Goal: Task Accomplishment & Management: Use online tool/utility

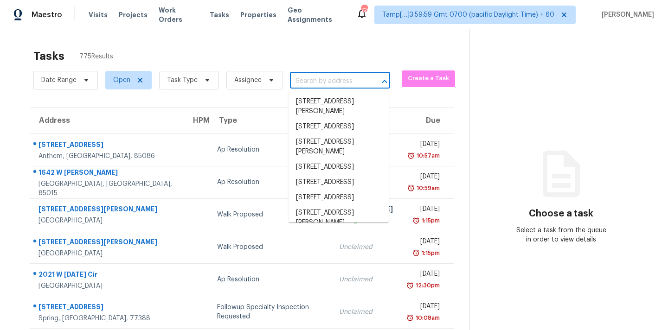
click at [324, 83] on input "text" at bounding box center [327, 81] width 74 height 14
paste input "[STREET_ADDRESS]"
type input "[STREET_ADDRESS]"
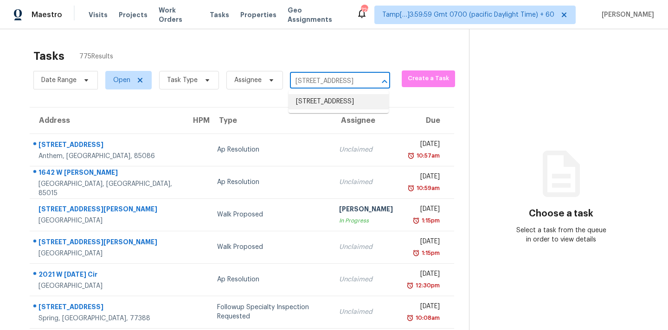
click at [319, 103] on li "[STREET_ADDRESS]" at bounding box center [338, 101] width 100 height 15
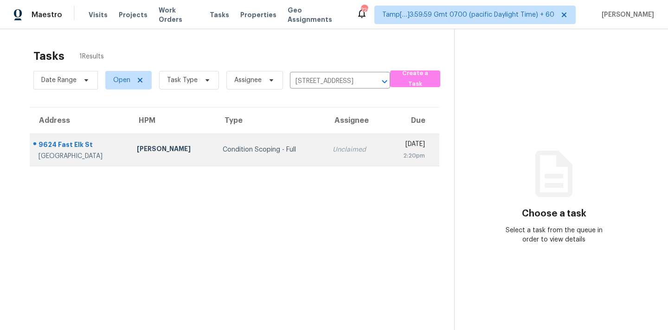
click at [325, 137] on td "Unclaimed" at bounding box center [355, 150] width 60 height 32
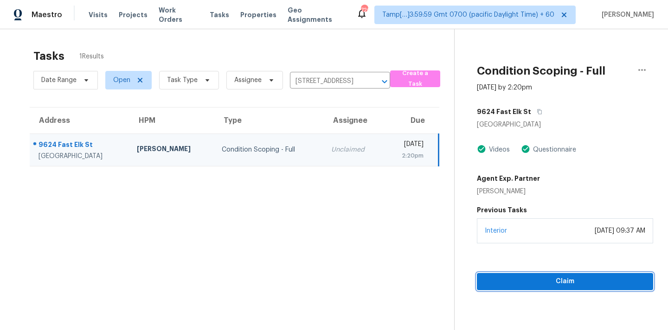
click at [563, 276] on span "Claim" at bounding box center [564, 282] width 161 height 12
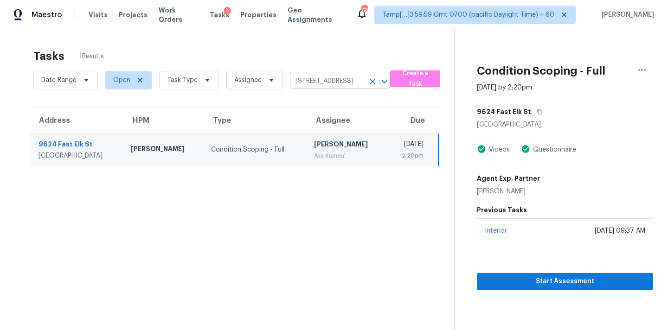
click at [302, 80] on input "[STREET_ADDRESS]" at bounding box center [327, 81] width 74 height 14
paste input "[STREET_ADDRESS]"
type input "[STREET_ADDRESS]"
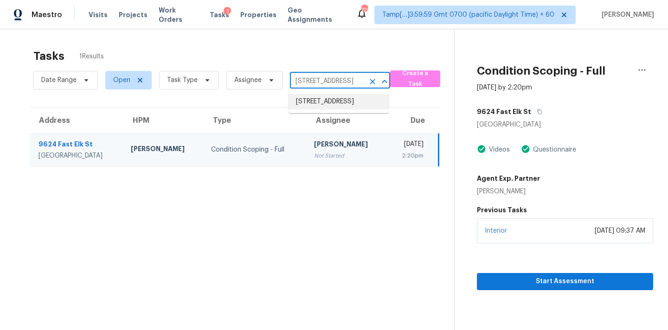
click at [310, 104] on li "[STREET_ADDRESS]" at bounding box center [338, 101] width 100 height 15
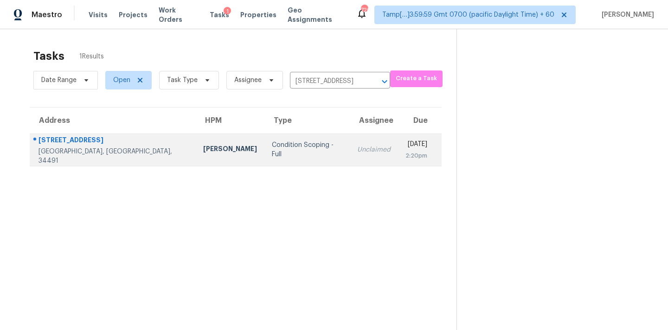
click at [357, 153] on div "Unclaimed" at bounding box center [373, 149] width 33 height 9
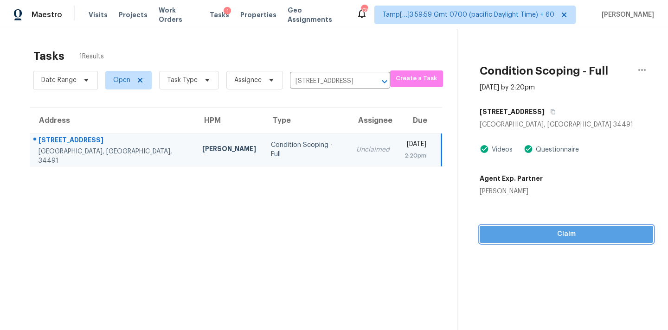
click at [558, 237] on span "Claim" at bounding box center [566, 235] width 159 height 12
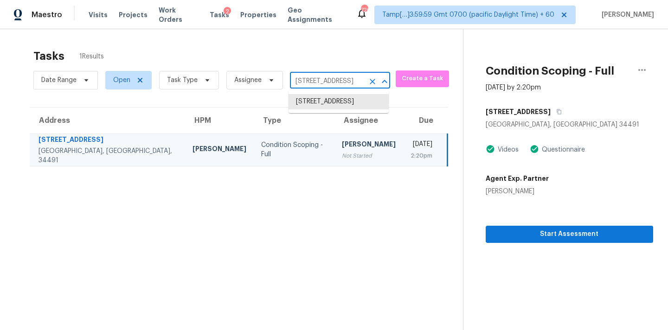
click at [319, 83] on input "[STREET_ADDRESS]" at bounding box center [327, 81] width 74 height 14
paste input "[STREET_ADDRESS][PERSON_NAME]"
type input "[STREET_ADDRESS][PERSON_NAME]"
click at [317, 104] on li "[STREET_ADDRESS][PERSON_NAME]" at bounding box center [338, 106] width 100 height 25
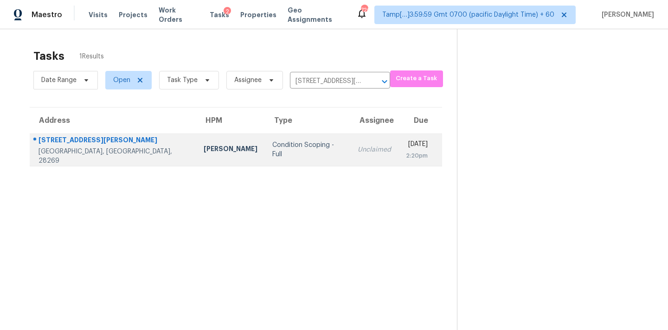
click at [350, 159] on td "Unclaimed" at bounding box center [374, 150] width 48 height 32
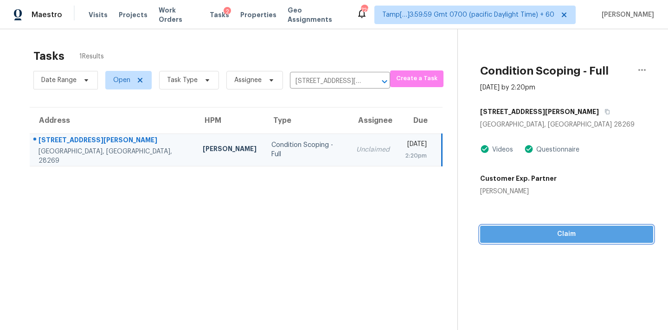
click at [540, 238] on span "Claim" at bounding box center [566, 235] width 159 height 12
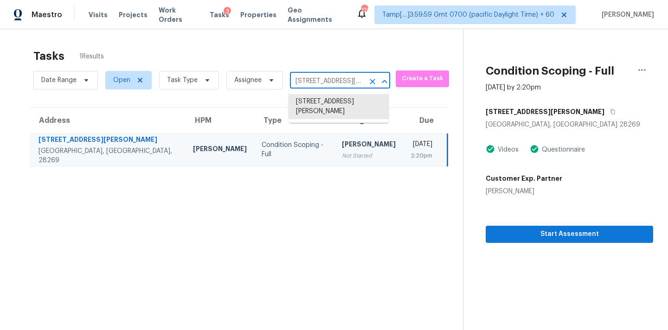
click at [328, 84] on input "[STREET_ADDRESS][PERSON_NAME]" at bounding box center [327, 81] width 74 height 14
paste input "[STREET_ADDRESS][PERSON_NAME]"
type input "[STREET_ADDRESS][PERSON_NAME]"
click at [325, 105] on li "[STREET_ADDRESS][PERSON_NAME]" at bounding box center [338, 106] width 100 height 25
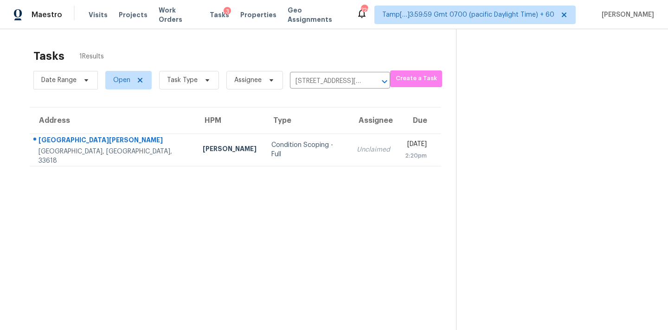
click at [349, 165] on td "Unclaimed" at bounding box center [373, 150] width 48 height 32
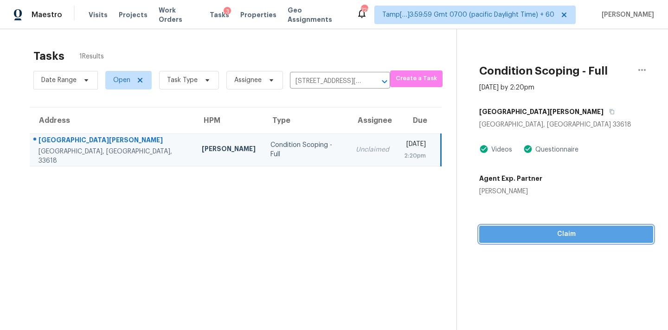
click at [555, 235] on span "Claim" at bounding box center [565, 235] width 159 height 12
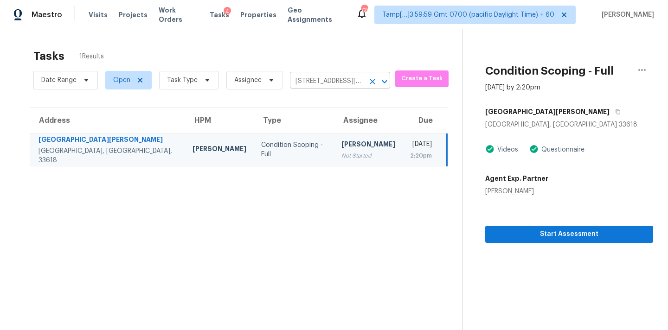
click at [319, 78] on input "[STREET_ADDRESS][PERSON_NAME]" at bounding box center [327, 81] width 74 height 14
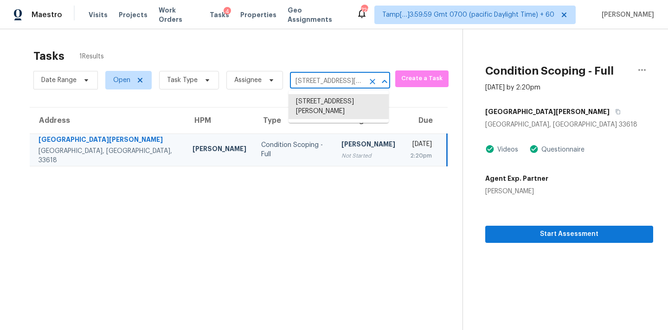
paste input "[STREET_ADDRESS][PERSON_NAME]"
type input "[STREET_ADDRESS][PERSON_NAME]"
click at [319, 99] on li "[STREET_ADDRESS][PERSON_NAME]" at bounding box center [338, 106] width 100 height 25
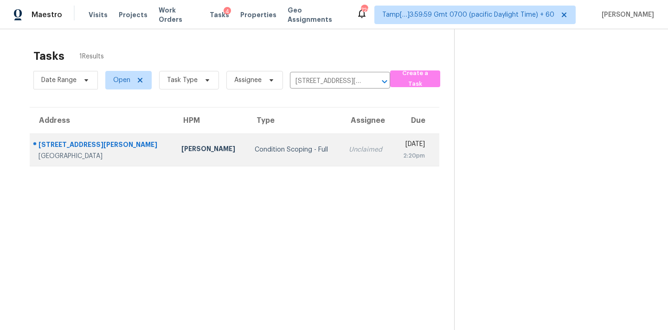
click at [341, 162] on td "Unclaimed" at bounding box center [366, 150] width 51 height 32
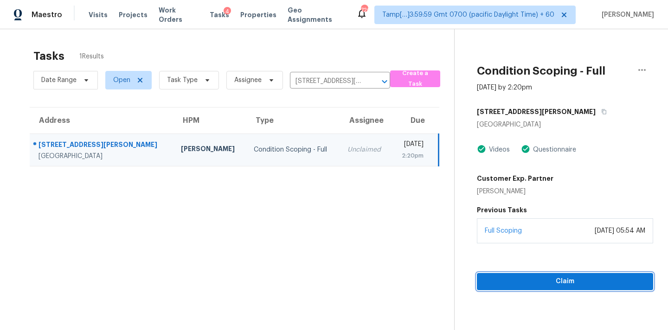
click at [533, 277] on span "Claim" at bounding box center [564, 282] width 161 height 12
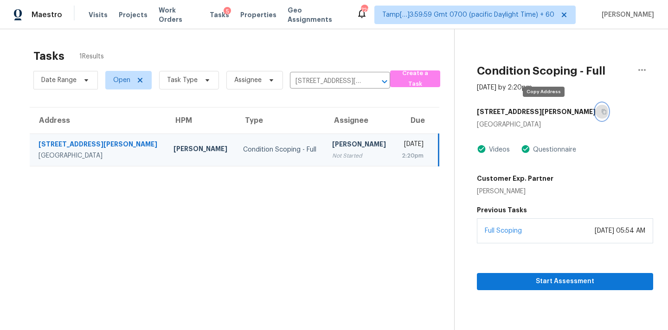
click at [601, 112] on icon "button" at bounding box center [604, 112] width 6 height 6
click at [332, 73] on div "Date Range Open Task Type Assignee [STREET_ADDRESS][PERSON_NAME] ​" at bounding box center [211, 80] width 357 height 24
click at [332, 79] on input "[STREET_ADDRESS][PERSON_NAME]" at bounding box center [327, 81] width 74 height 14
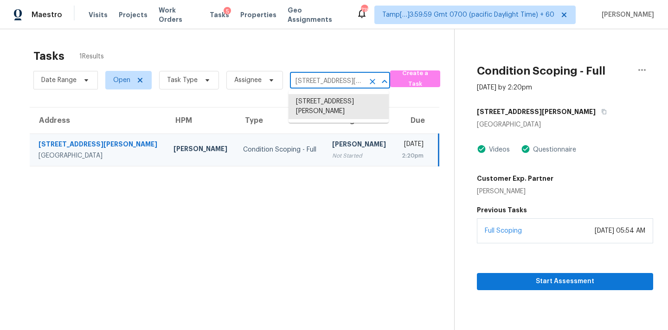
paste input "[STREET_ADDRESS]"
type input "[STREET_ADDRESS]"
click at [331, 106] on li "[STREET_ADDRESS]" at bounding box center [338, 101] width 100 height 15
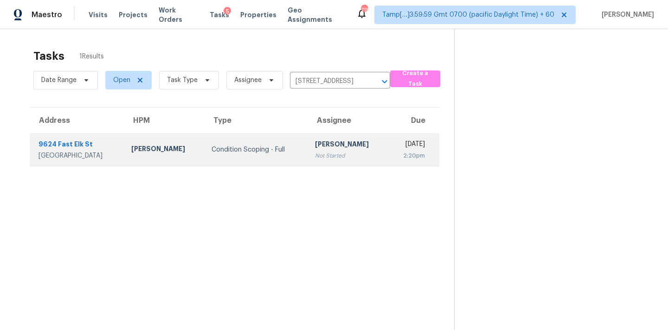
click at [323, 143] on div "[PERSON_NAME]" at bounding box center [348, 146] width 66 height 12
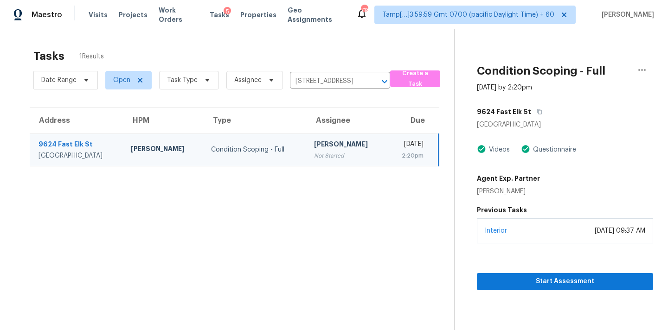
click at [524, 269] on div "Start Assessment" at bounding box center [565, 266] width 176 height 47
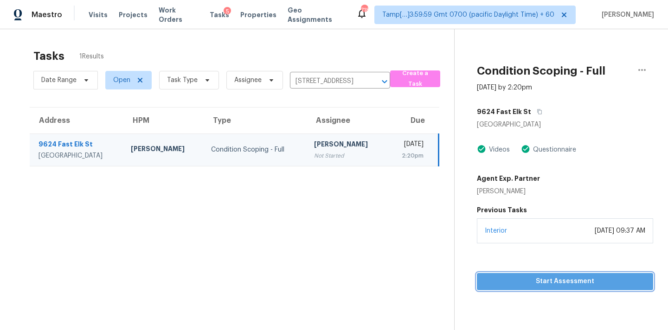
click at [527, 281] on span "Start Assessment" at bounding box center [564, 282] width 161 height 12
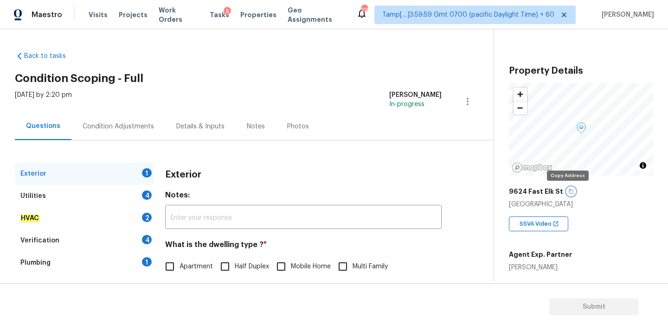
click at [568, 193] on icon "button" at bounding box center [571, 192] width 6 height 6
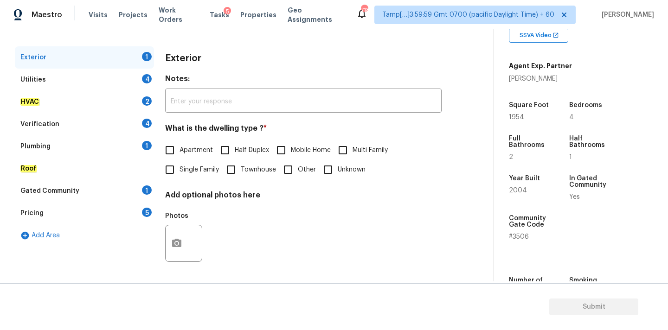
scroll to position [206, 0]
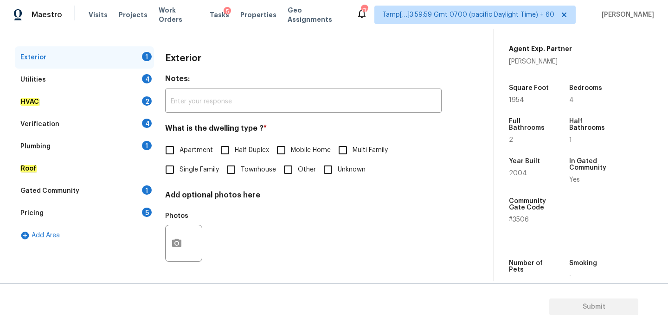
click at [183, 172] on span "Single Family" at bounding box center [198, 170] width 39 height 10
click at [179, 172] on input "Single Family" at bounding box center [169, 169] width 19 height 19
checkbox input "true"
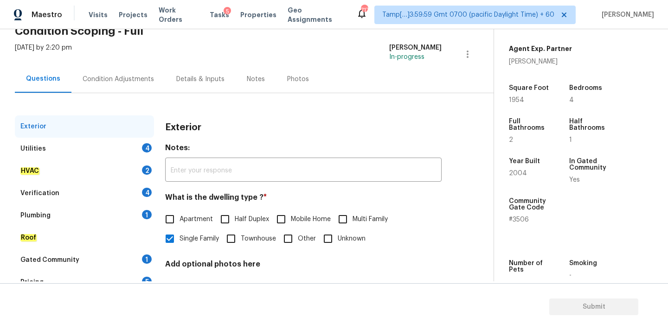
click at [134, 79] on div "Condition Adjustments" at bounding box center [118, 79] width 71 height 9
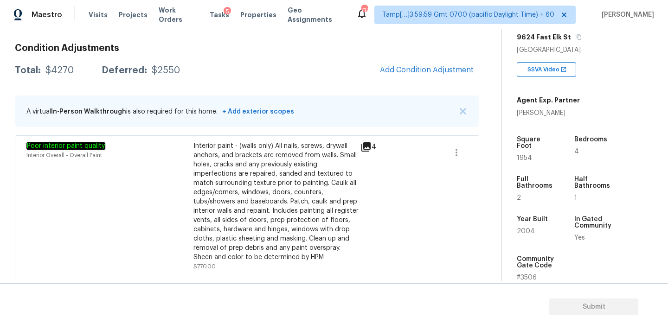
scroll to position [153, 0]
click at [406, 73] on span "Add Condition Adjustment" at bounding box center [427, 70] width 94 height 8
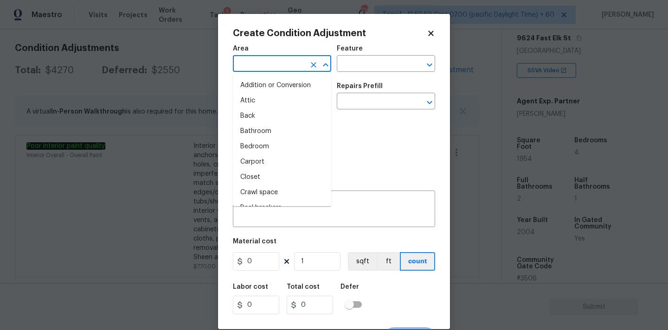
click at [268, 72] on input "text" at bounding box center [269, 64] width 72 height 14
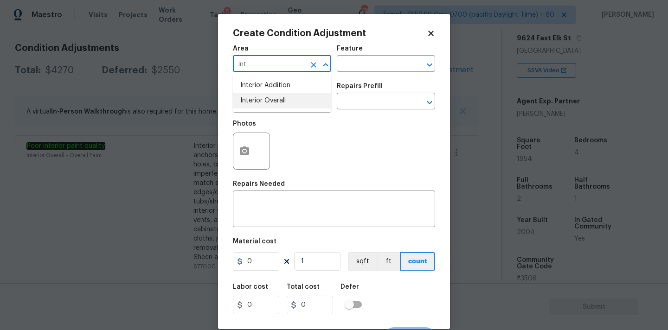
click at [263, 100] on li "Interior Overall" at bounding box center [282, 100] width 98 height 15
type input "Interior Overall"
click at [269, 100] on input "text" at bounding box center [269, 102] width 72 height 14
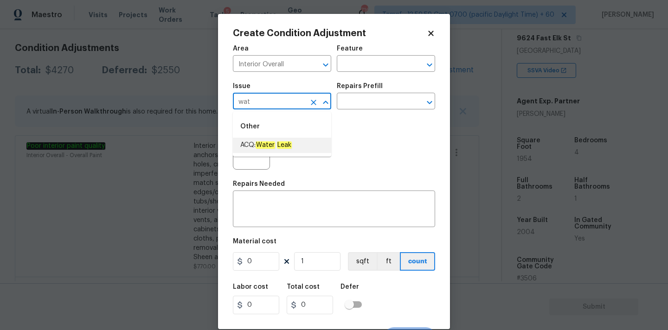
click at [280, 143] on em "Leak" at bounding box center [284, 144] width 15 height 7
type input "ACQ: Water Leak"
click at [359, 106] on input "text" at bounding box center [373, 102] width 72 height 14
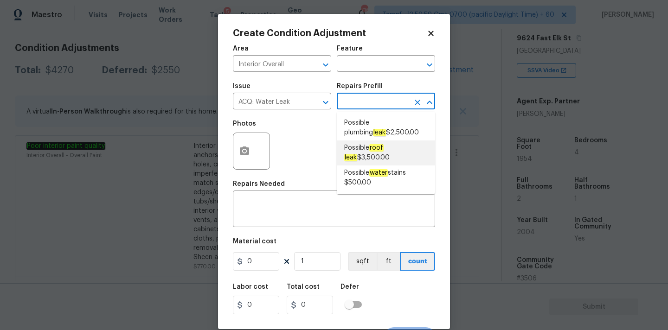
click at [365, 147] on span "Possible roof leak $3,500.00" at bounding box center [385, 152] width 83 height 19
type input "Acquisition"
type textarea "Acquisition Scope: Possible roof leak"
type input "3500"
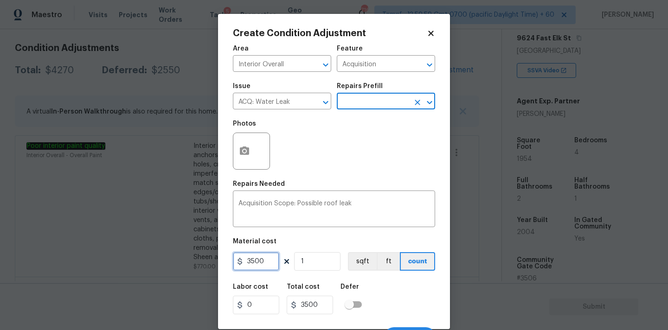
click at [265, 266] on input "3500" at bounding box center [256, 261] width 46 height 19
type input "2500"
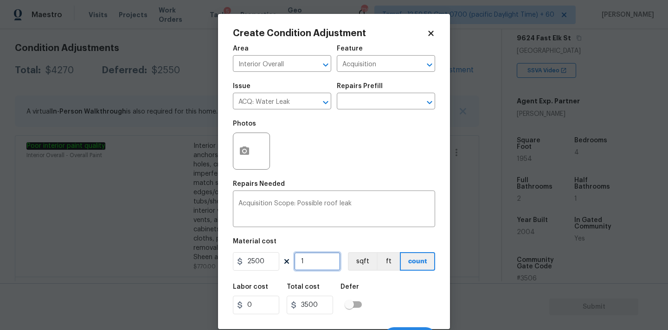
type input "2500"
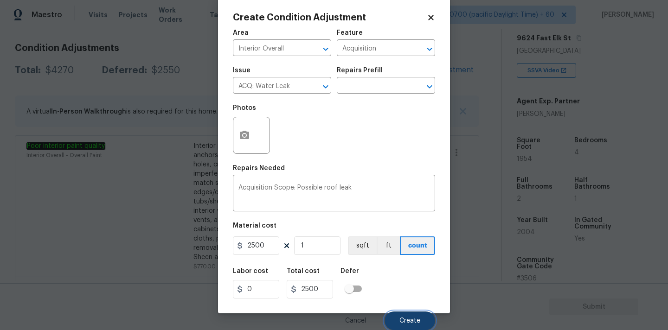
click at [398, 314] on button "Create" at bounding box center [409, 321] width 51 height 19
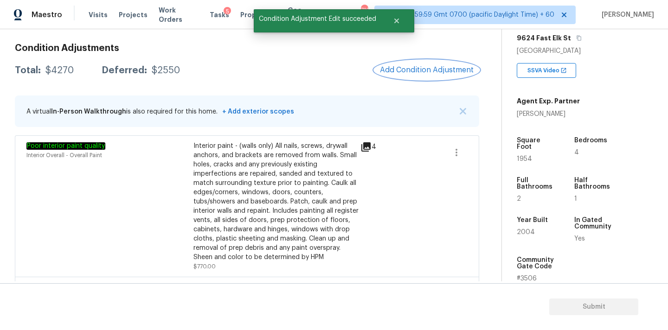
scroll to position [0, 0]
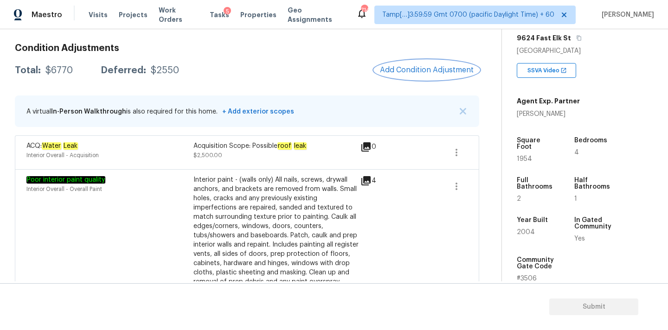
click at [398, 76] on button "Add Condition Adjustment" at bounding box center [426, 69] width 105 height 19
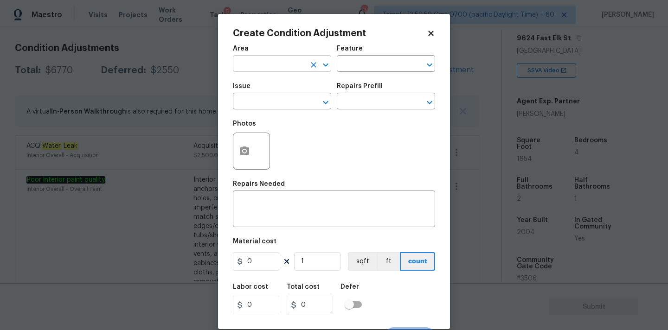
click at [272, 67] on input "text" at bounding box center [269, 64] width 72 height 14
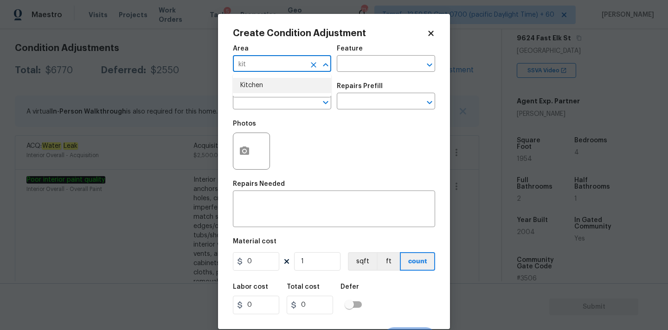
click at [259, 90] on li "Kitchen" at bounding box center [282, 85] width 98 height 15
type input "Kitchen"
click at [262, 102] on input "text" at bounding box center [269, 102] width 72 height 14
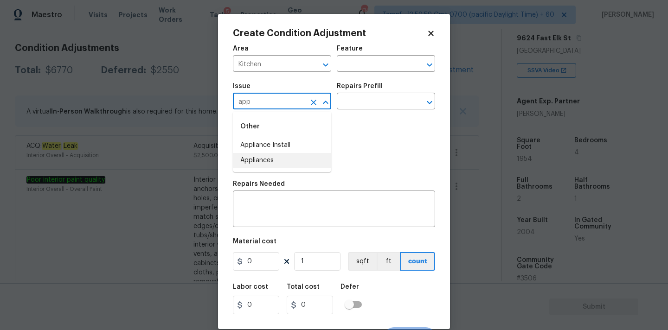
click at [264, 168] on li "Appliances" at bounding box center [282, 160] width 98 height 15
type input "Appliances"
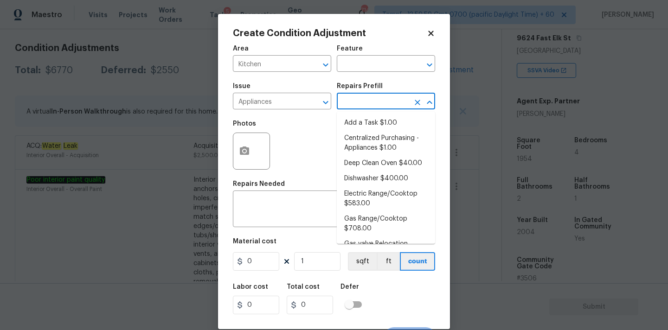
click at [352, 108] on input "text" at bounding box center [373, 102] width 72 height 14
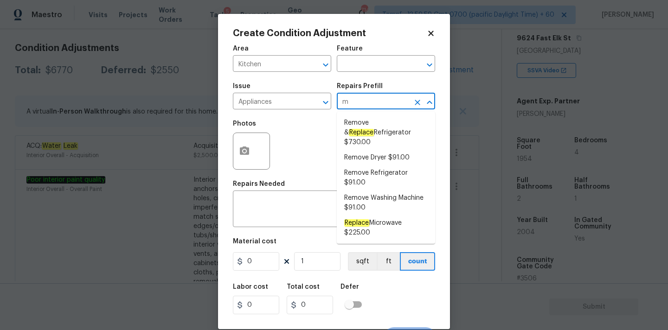
type input "mi"
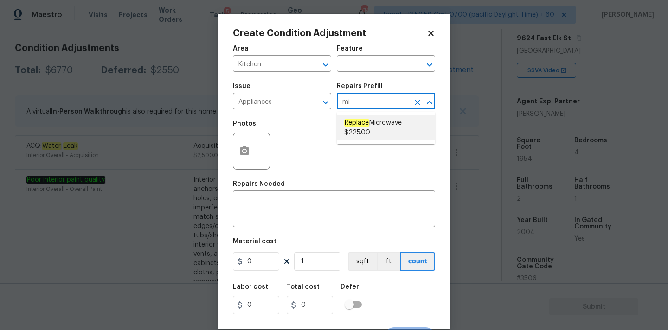
click at [370, 135] on span "Replace Microwave $225.00" at bounding box center [385, 127] width 83 height 19
type input "Appliances"
type textarea "Remove the existing microwave and replace it with a new microwave"
type input "225"
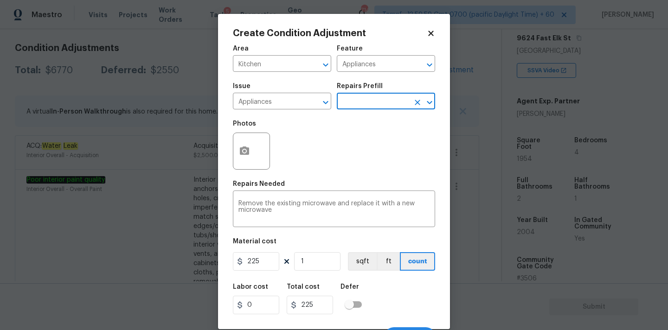
scroll to position [16, 0]
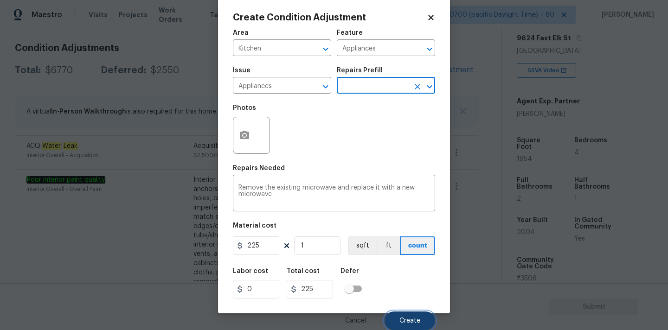
click at [402, 321] on span "Create" at bounding box center [409, 321] width 21 height 7
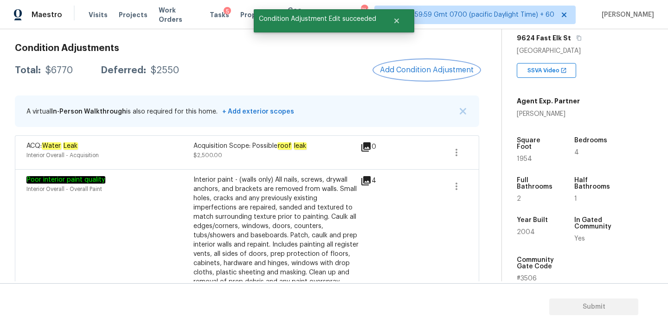
scroll to position [0, 0]
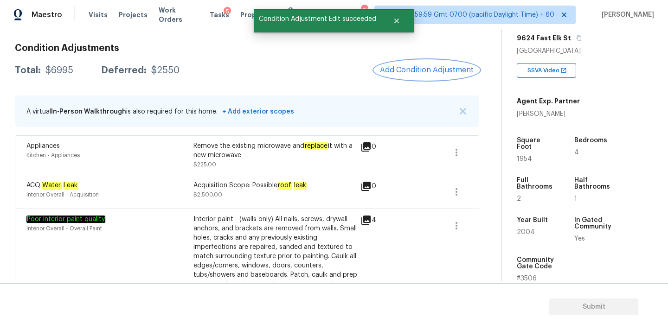
click at [418, 66] on span "Add Condition Adjustment" at bounding box center [427, 70] width 94 height 8
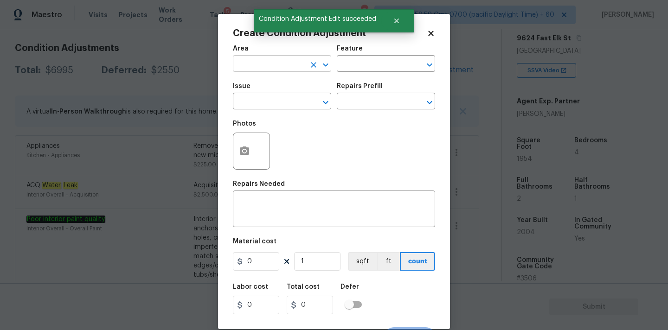
click at [278, 67] on input "text" at bounding box center [269, 64] width 72 height 14
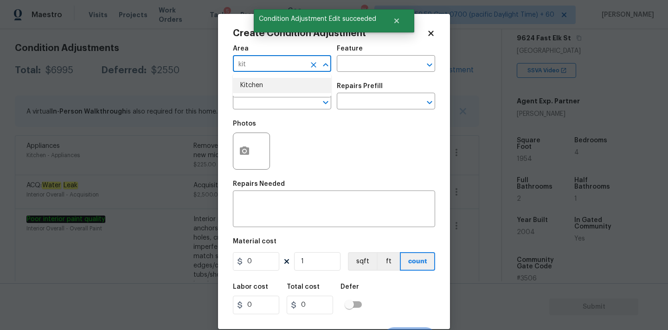
click at [272, 83] on li "Kitchen" at bounding box center [282, 85] width 98 height 15
type input "Kitchen"
click at [272, 105] on input "text" at bounding box center [269, 102] width 72 height 14
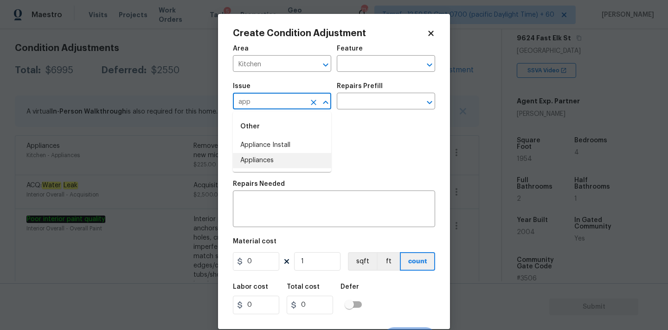
click at [265, 162] on li "Appliances" at bounding box center [282, 160] width 98 height 15
type input "Appliances"
click at [367, 104] on input "text" at bounding box center [373, 102] width 72 height 14
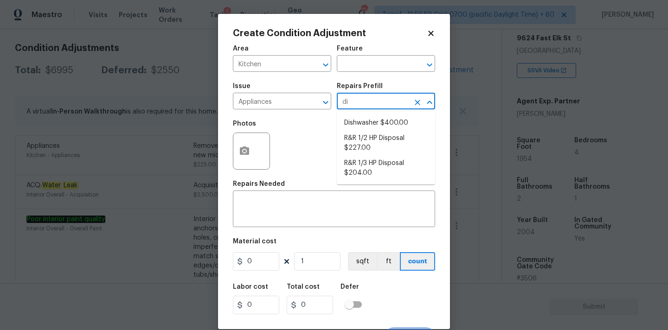
type input "dis"
click at [366, 125] on li "Dishwasher $400.00" at bounding box center [386, 122] width 98 height 15
type input "Appliances"
type textarea "Remove the existing dishwasher and prep the area for a new unit. Install a new …"
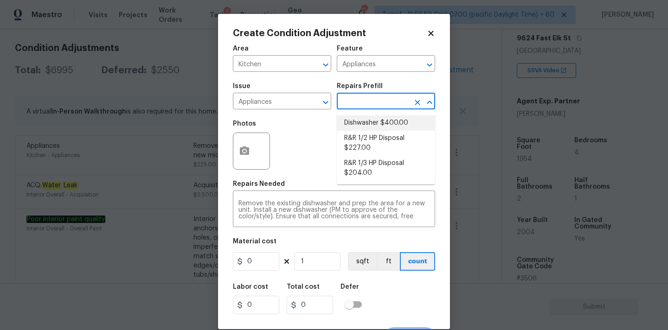
type input "400"
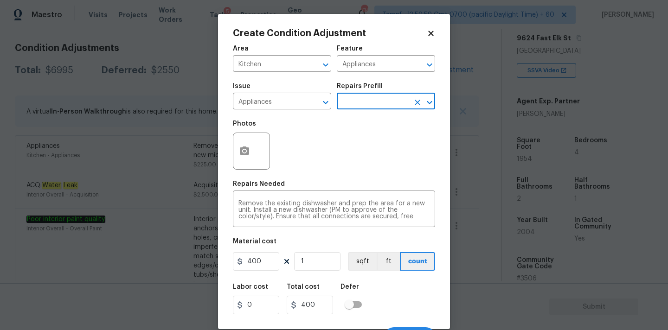
scroll to position [16, 0]
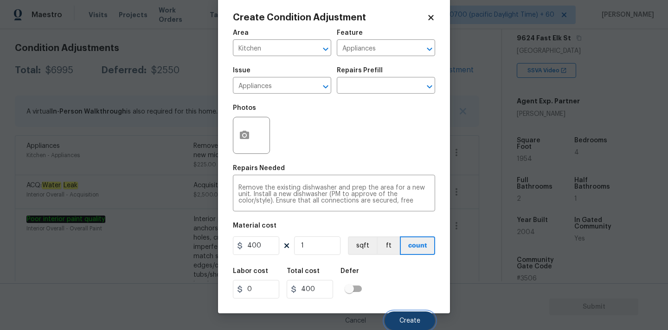
click at [402, 325] on button "Create" at bounding box center [409, 321] width 51 height 19
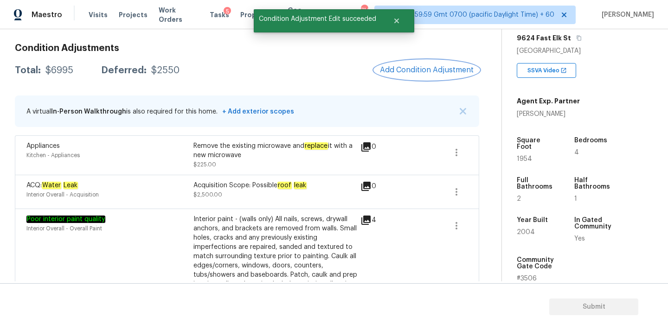
scroll to position [0, 0]
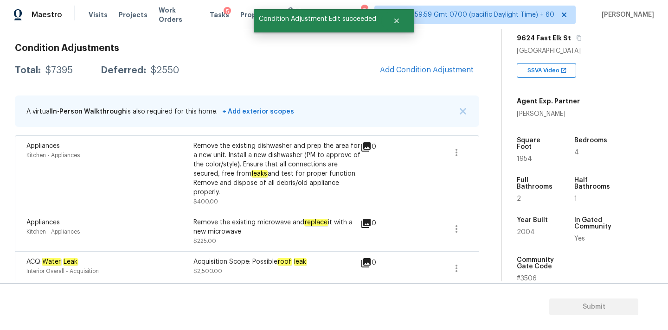
click at [416, 69] on span "Add Condition Adjustment" at bounding box center [427, 70] width 94 height 8
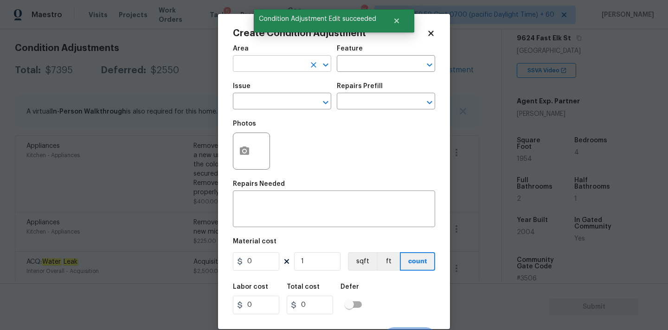
click at [261, 66] on input "text" at bounding box center [269, 64] width 72 height 14
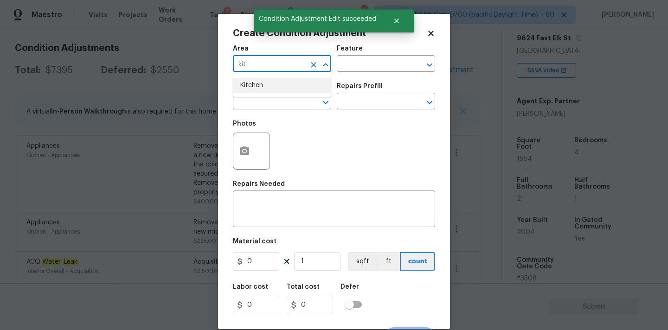
click at [255, 87] on li "Kitchen" at bounding box center [282, 85] width 98 height 15
type input "Kitchen"
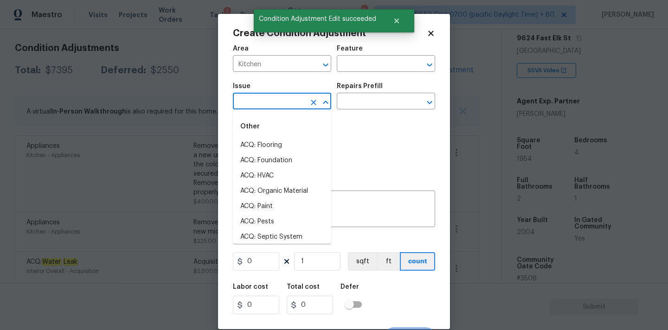
click at [261, 108] on input "text" at bounding box center [269, 102] width 72 height 14
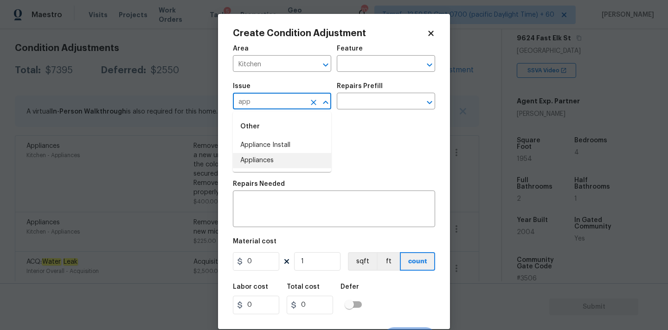
click at [264, 162] on li "Appliances" at bounding box center [282, 160] width 98 height 15
type input "Appliances"
click at [367, 108] on input "text" at bounding box center [373, 102] width 72 height 14
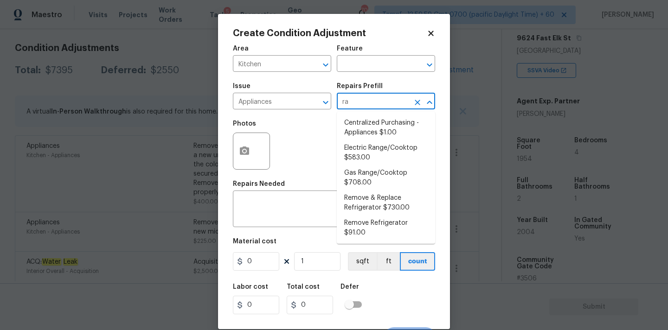
type input "ran"
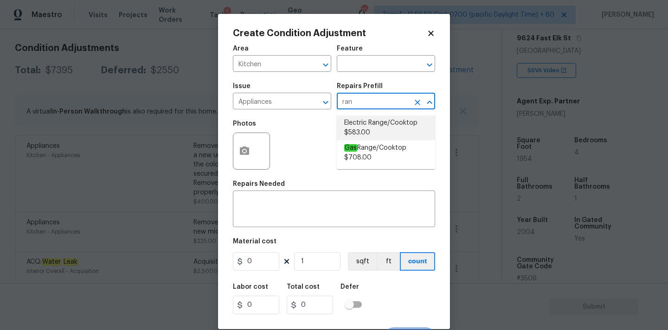
click at [367, 126] on li "Electric Range/Cooktop $583.00" at bounding box center [386, 127] width 98 height 25
type input "Appliances"
type textarea "Remove the existing electric range/cooktop and prep the area for a new unit. In…"
type input "583"
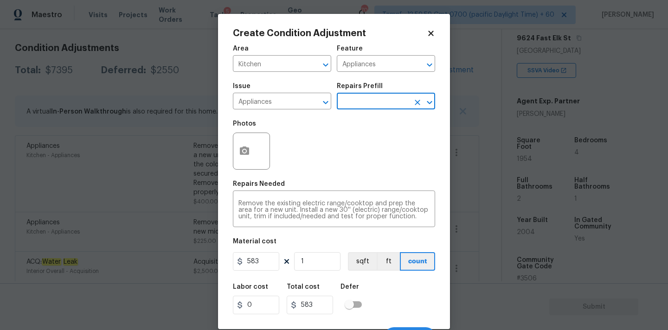
scroll to position [16, 0]
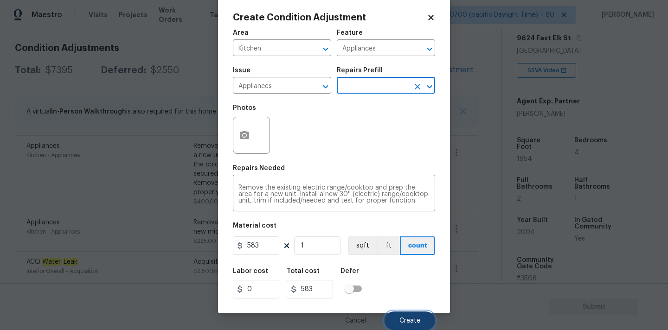
click at [397, 315] on button "Create" at bounding box center [409, 321] width 51 height 19
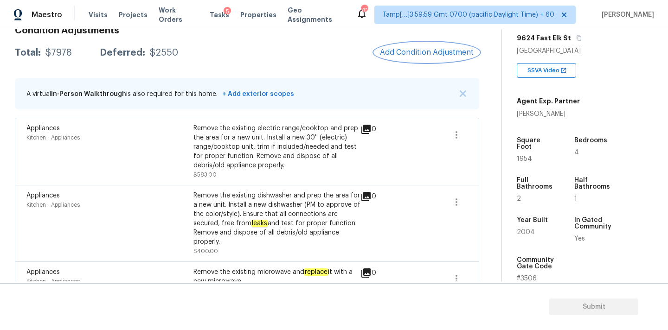
scroll to position [117, 0]
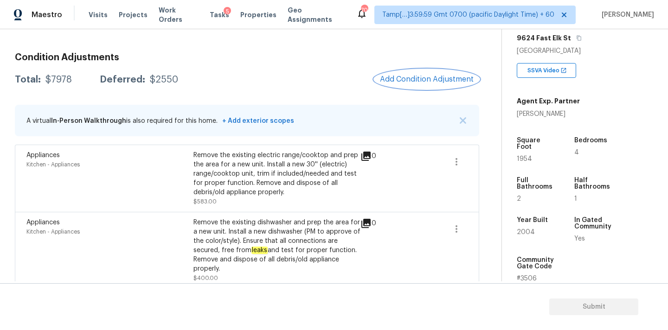
click at [399, 84] on button "Add Condition Adjustment" at bounding box center [426, 79] width 105 height 19
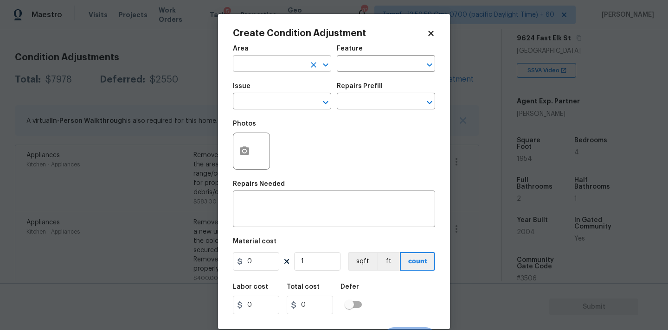
click at [272, 61] on input "text" at bounding box center [269, 64] width 72 height 14
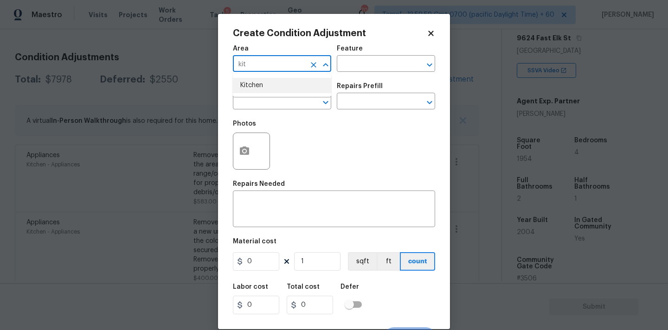
click at [267, 89] on li "Kitchen" at bounding box center [282, 85] width 98 height 15
type input "Kitchen"
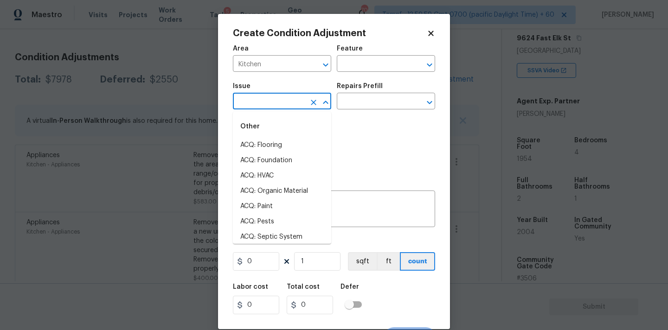
click at [267, 106] on input "text" at bounding box center [269, 102] width 72 height 14
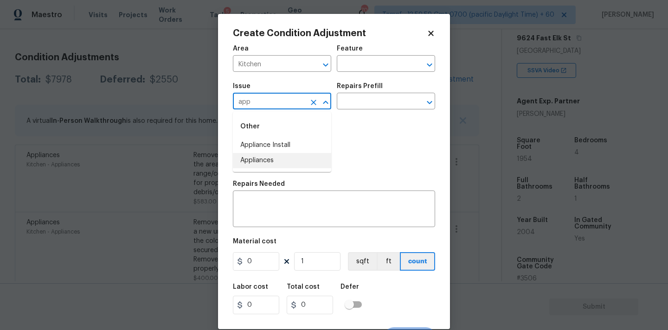
click at [255, 165] on li "Appliances" at bounding box center [282, 160] width 98 height 15
type input "Appliances"
click at [357, 104] on input "text" at bounding box center [373, 102] width 72 height 14
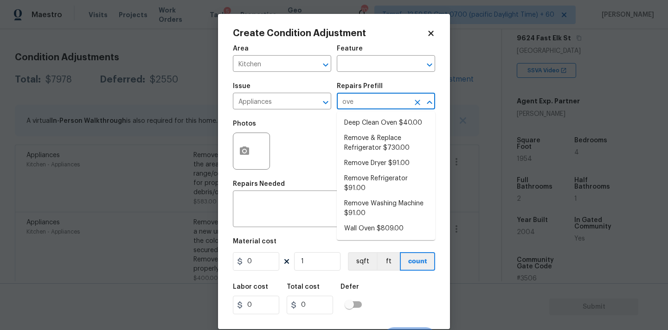
type input "oven"
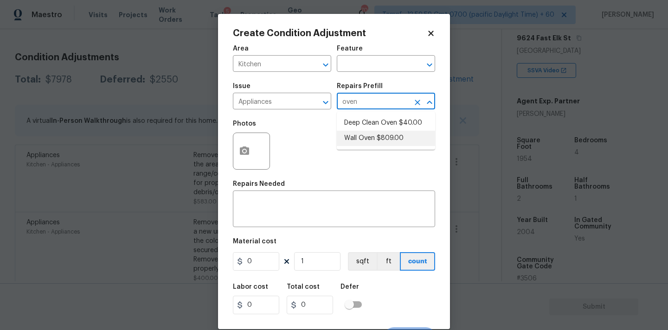
click at [380, 138] on li "Wall Oven $809.00" at bounding box center [386, 138] width 98 height 15
type input "Appliances"
type textarea "Remove the existing wall oven and prep the area for a new unit. Install a new 3…"
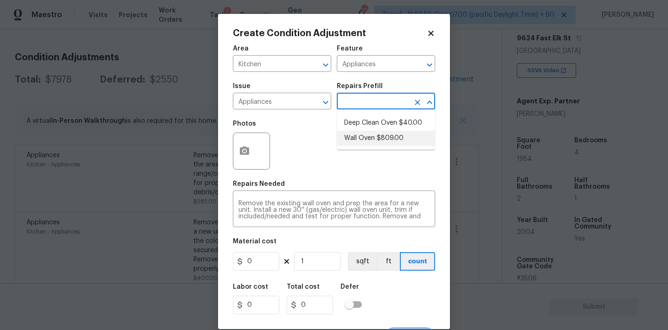
type input "809"
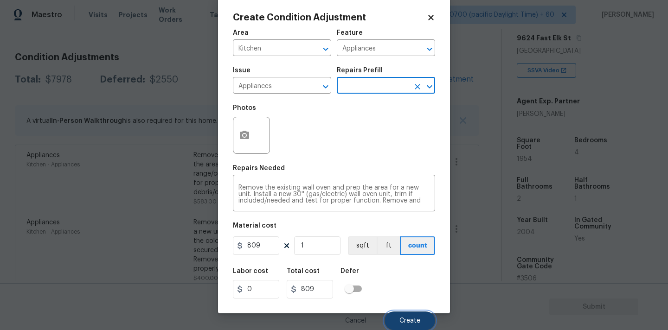
click at [404, 318] on span "Create" at bounding box center [409, 321] width 21 height 7
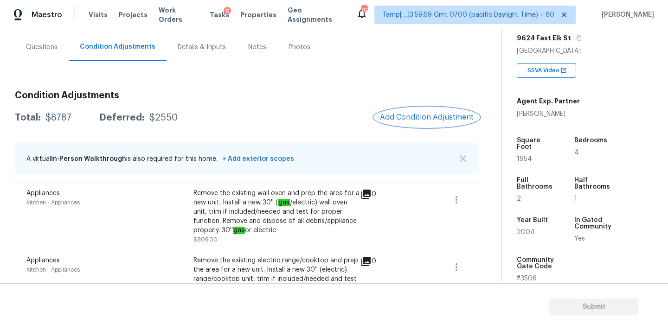
scroll to position [58, 0]
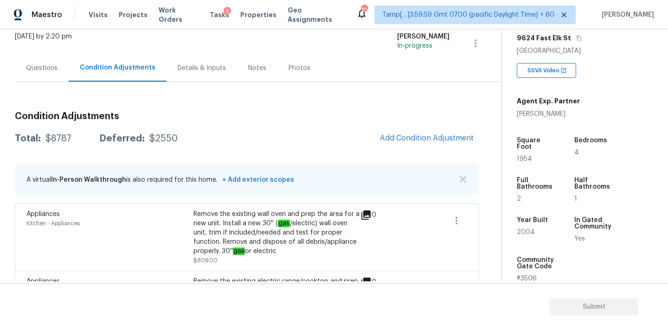
click at [51, 61] on div "Questions" at bounding box center [42, 67] width 54 height 27
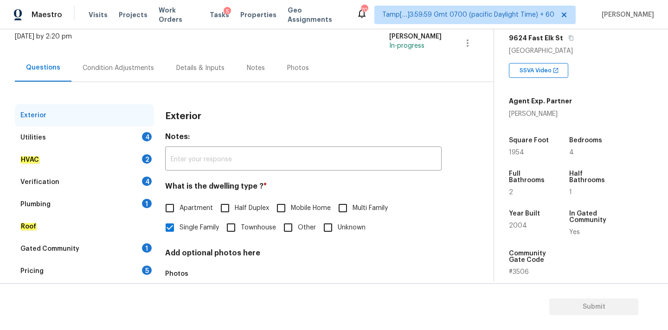
click at [107, 133] on div "Utilities 4" at bounding box center [84, 138] width 139 height 22
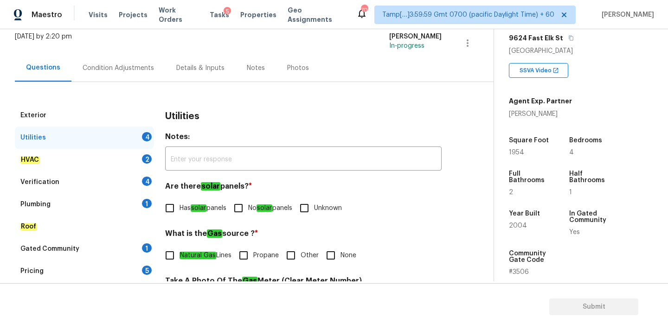
click at [177, 205] on input "Has solar panels" at bounding box center [169, 207] width 19 height 19
checkbox input "true"
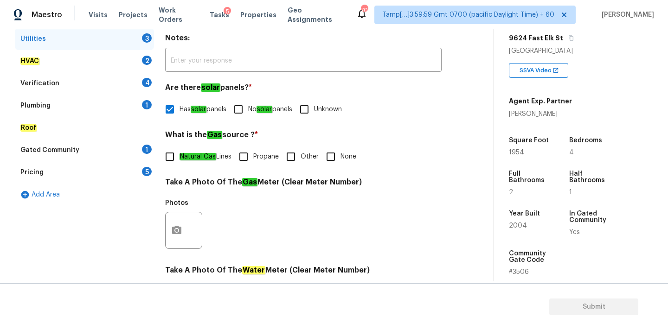
scroll to position [166, 0]
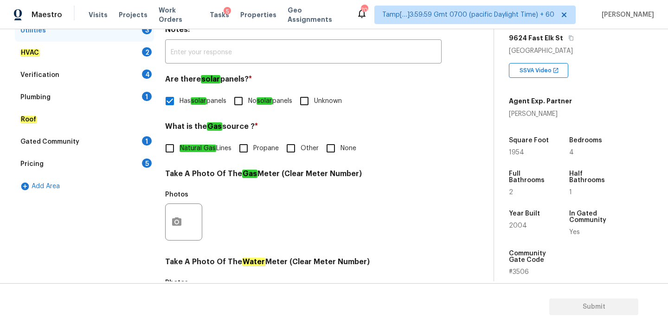
click at [94, 164] on div "Pricing 5" at bounding box center [84, 164] width 139 height 22
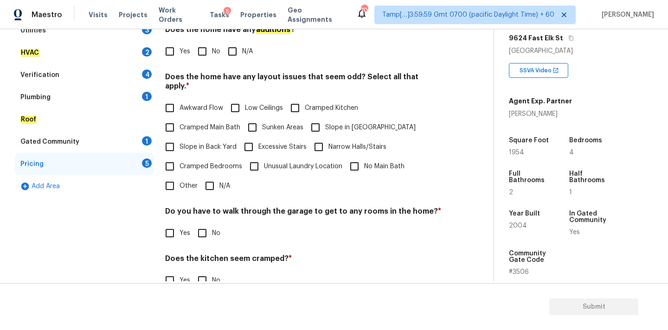
click at [337, 123] on span "Slope in [GEOGRAPHIC_DATA]" at bounding box center [370, 128] width 90 height 10
click at [325, 120] on input "Slope in [GEOGRAPHIC_DATA]" at bounding box center [315, 127] width 19 height 19
checkbox input "true"
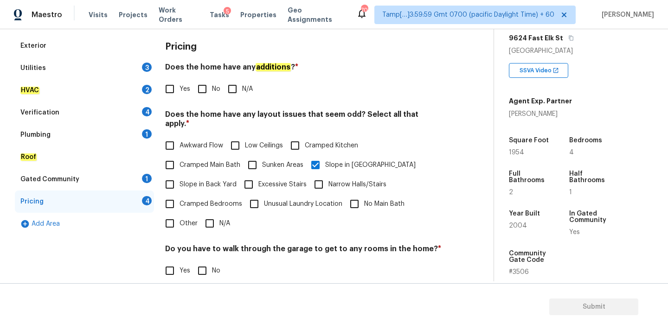
scroll to position [125, 0]
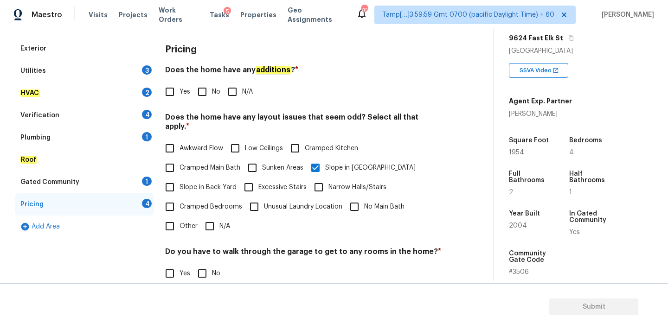
click at [73, 111] on div "Verification 4" at bounding box center [84, 115] width 139 height 22
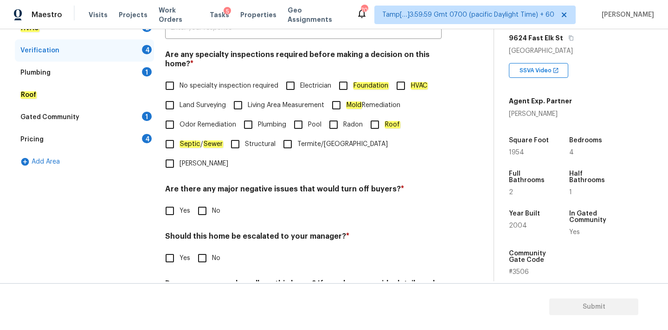
scroll to position [228, 0]
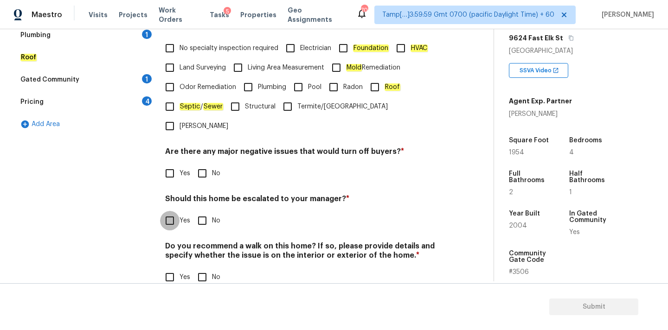
click at [175, 211] on input "Yes" at bounding box center [169, 220] width 19 height 19
checkbox input "true"
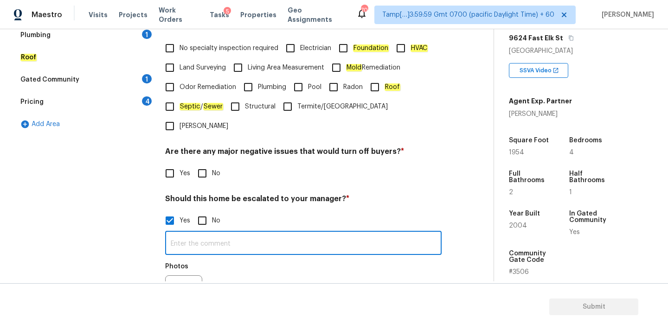
click at [207, 233] on input "text" at bounding box center [303, 244] width 276 height 22
type input "Garage flooring has visible crack @2:32. Hence, escalated to MM"
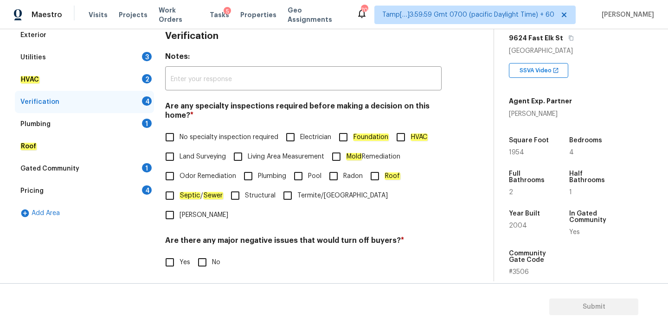
scroll to position [44, 0]
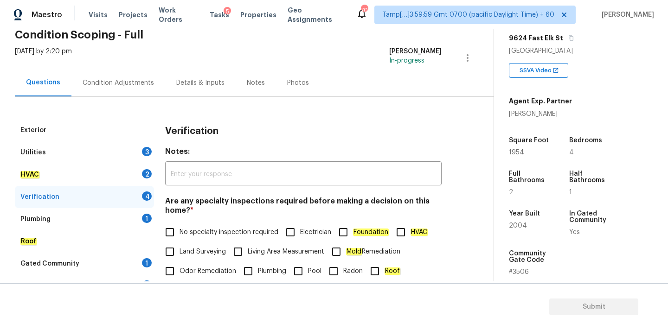
click at [127, 88] on div "Condition Adjustments" at bounding box center [118, 82] width 94 height 27
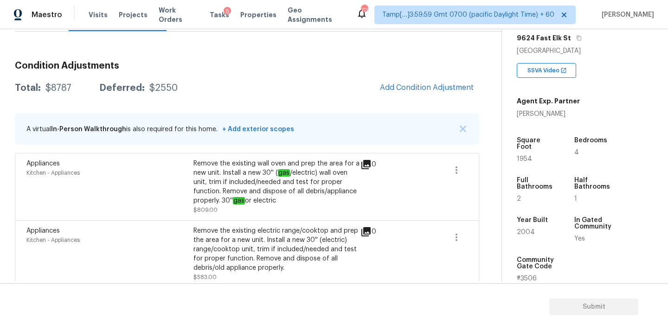
scroll to position [92, 0]
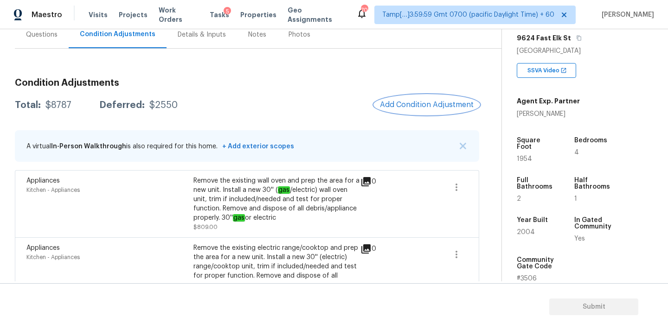
click at [404, 101] on span "Add Condition Adjustment" at bounding box center [427, 105] width 94 height 8
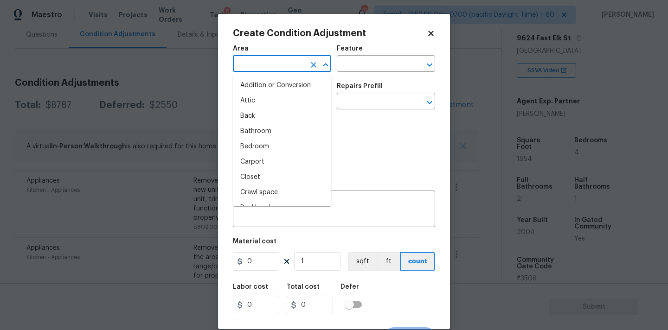
click at [247, 64] on input "text" at bounding box center [269, 64] width 72 height 14
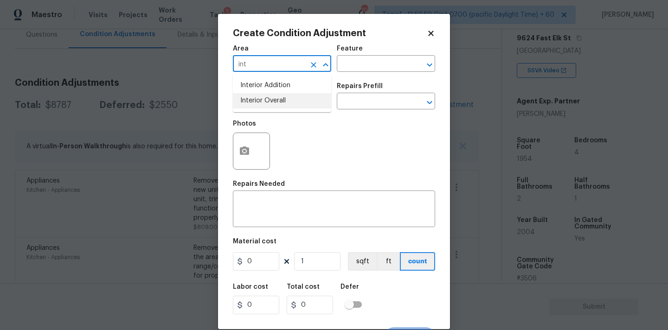
click at [256, 102] on li "Interior Overall" at bounding box center [282, 100] width 98 height 15
type input "Interior Overall"
click at [256, 102] on input "text" at bounding box center [269, 102] width 72 height 14
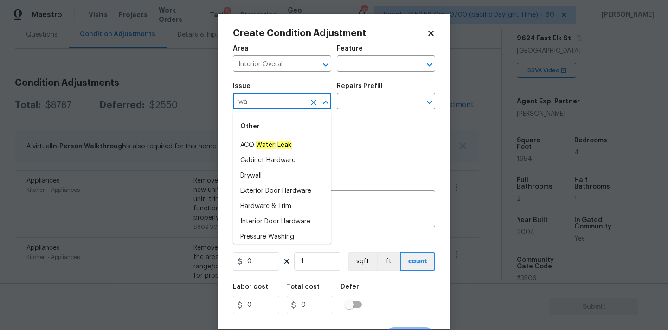
type input "wa"
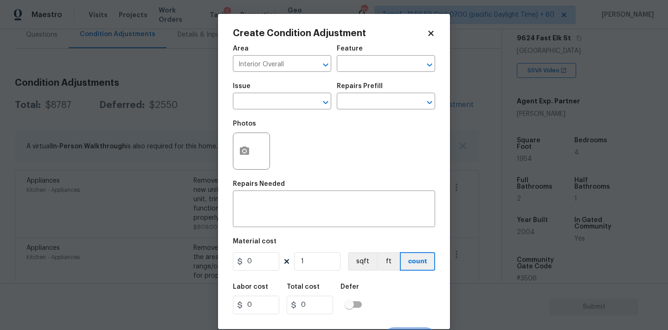
click at [429, 31] on icon at bounding box center [431, 33] width 8 height 8
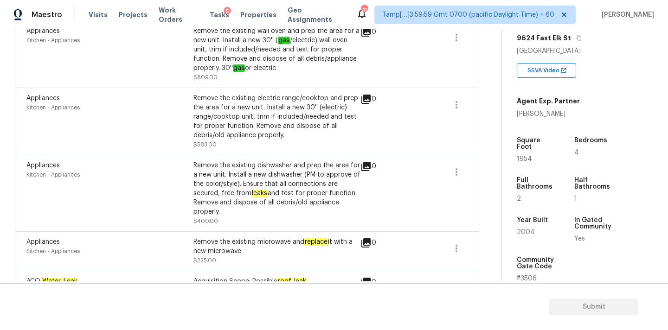
scroll to position [315, 0]
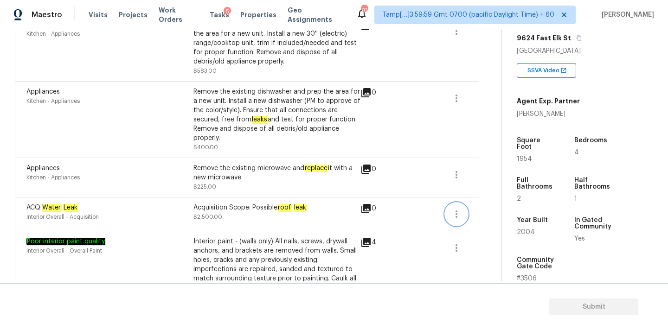
click at [455, 218] on icon "button" at bounding box center [456, 213] width 2 height 7
click at [489, 212] on div "Edit" at bounding box center [509, 213] width 72 height 9
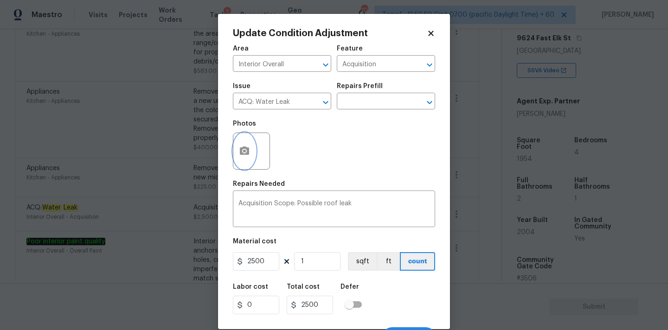
click at [248, 161] on button "button" at bounding box center [244, 151] width 22 height 36
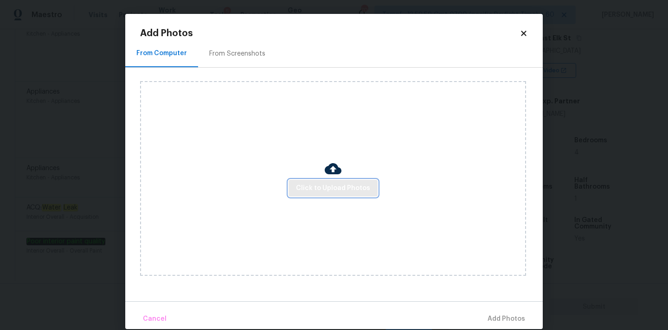
click at [314, 186] on span "Click to Upload Photos" at bounding box center [333, 189] width 74 height 12
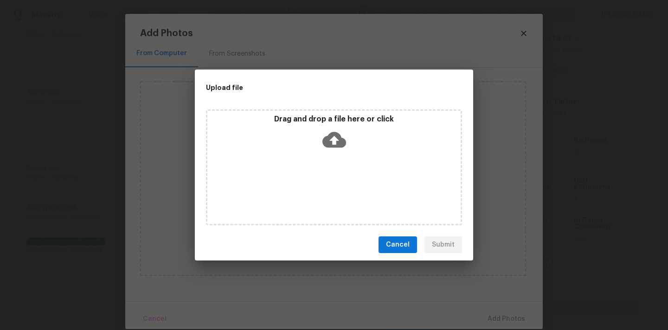
click at [335, 130] on icon at bounding box center [334, 140] width 24 height 24
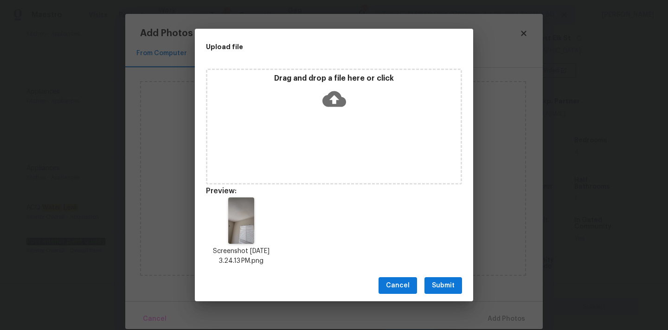
click at [459, 293] on button "Submit" at bounding box center [443, 285] width 38 height 17
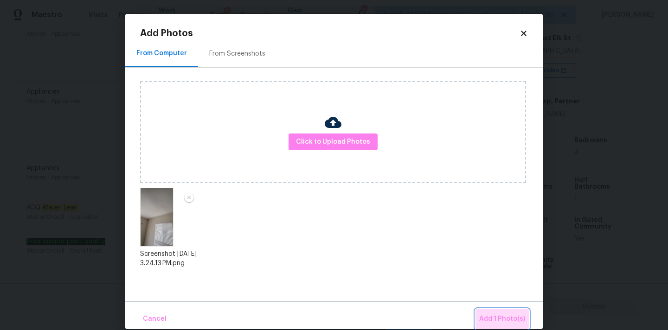
click at [491, 311] on button "Add 1 Photo(s)" at bounding box center [501, 319] width 53 height 20
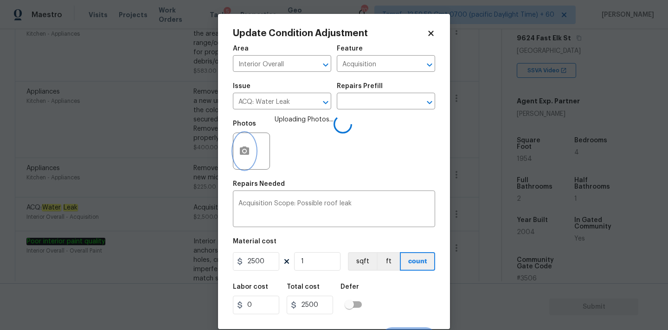
scroll to position [16, 0]
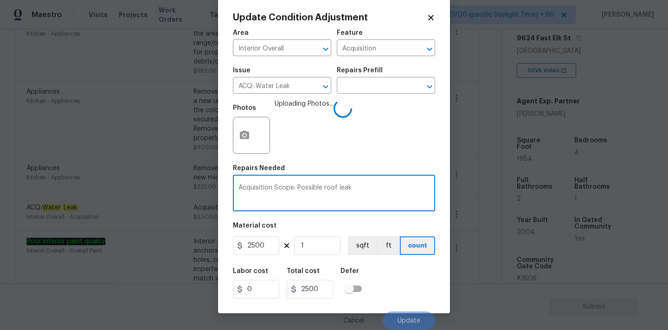
click at [358, 197] on textarea "Acquisition Scope: Possible roof leak" at bounding box center [333, 194] width 191 height 19
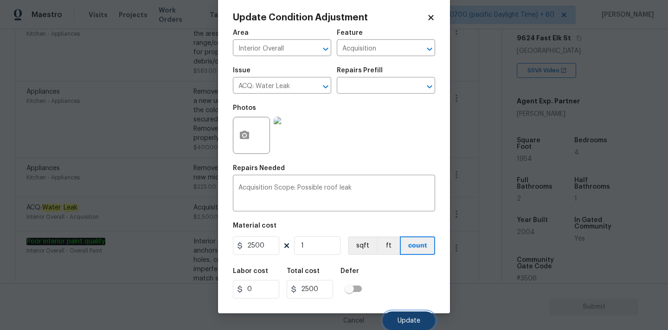
click at [405, 325] on button "Update" at bounding box center [409, 321] width 52 height 19
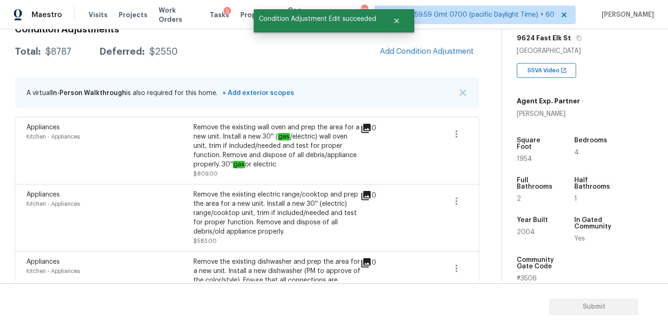
scroll to position [119, 0]
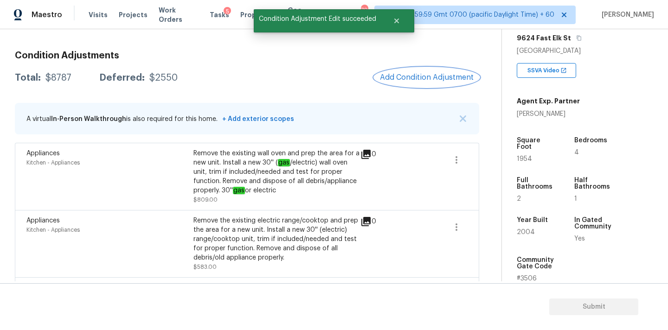
click at [406, 84] on button "Add Condition Adjustment" at bounding box center [426, 77] width 105 height 19
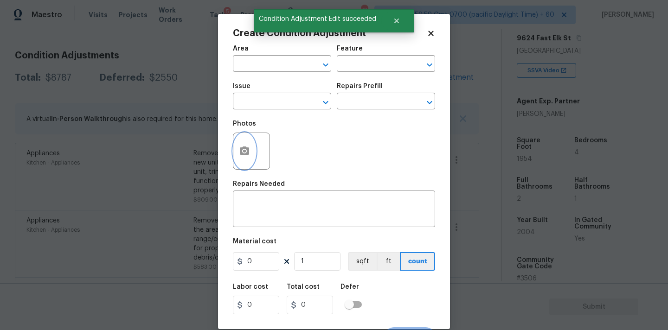
click at [245, 159] on button "button" at bounding box center [244, 151] width 22 height 36
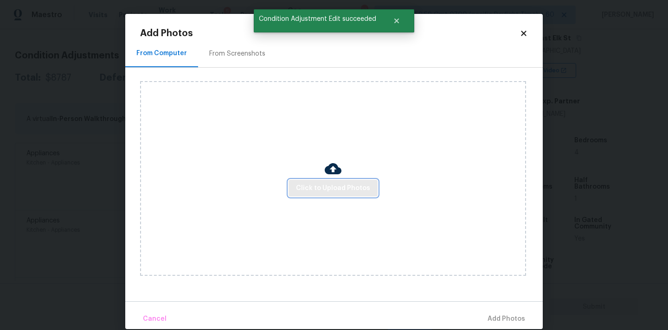
click at [299, 185] on span "Click to Upload Photos" at bounding box center [333, 189] width 74 height 12
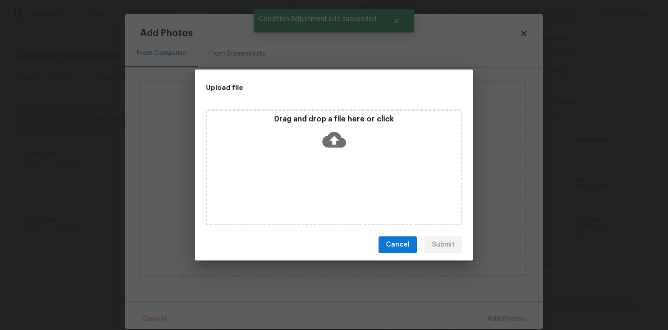
click at [328, 128] on icon at bounding box center [334, 140] width 24 height 24
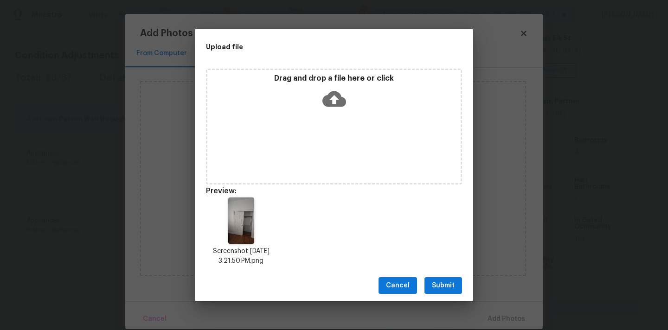
click at [443, 280] on span "Submit" at bounding box center [443, 286] width 23 height 12
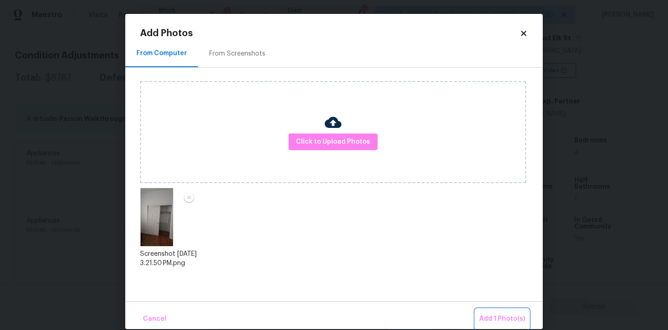
click at [492, 316] on span "Add 1 Photo(s)" at bounding box center [502, 319] width 46 height 12
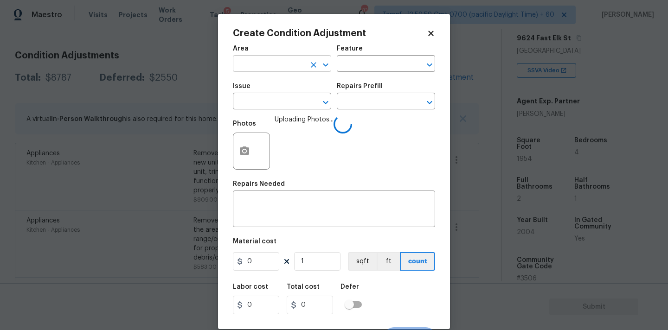
click at [284, 68] on input "text" at bounding box center [269, 64] width 72 height 14
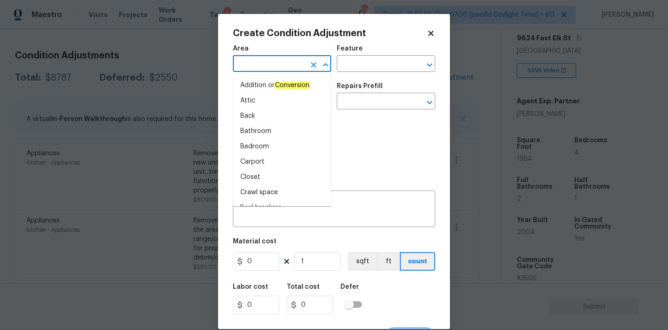
click at [433, 33] on icon at bounding box center [431, 33] width 8 height 8
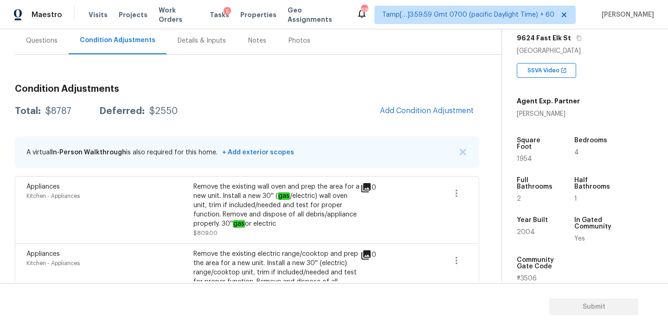
scroll to position [66, 0]
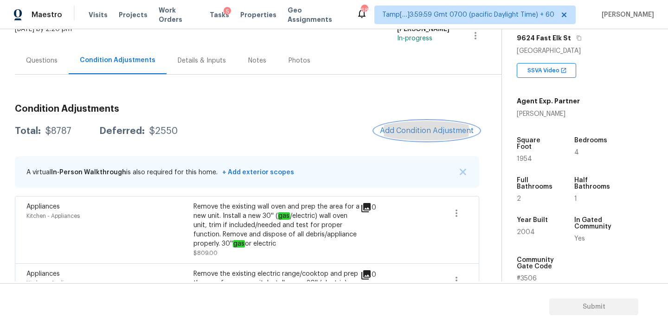
click at [412, 133] on span "Add Condition Adjustment" at bounding box center [427, 131] width 94 height 8
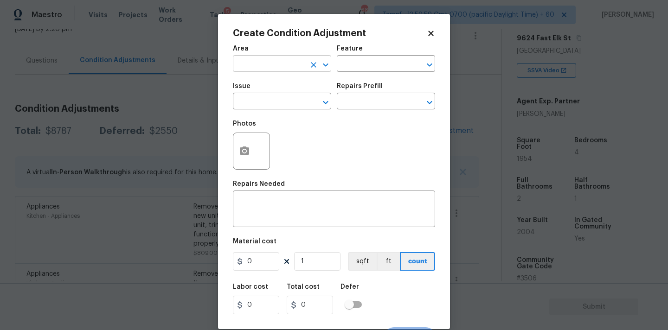
click at [260, 61] on input "text" at bounding box center [269, 64] width 72 height 14
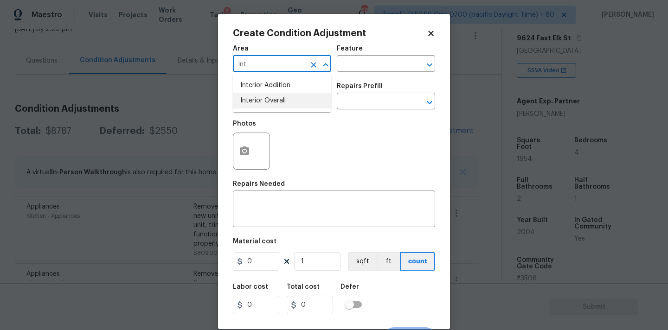
click at [271, 108] on li "Interior Overall" at bounding box center [282, 100] width 98 height 15
type input "Interior Overall"
click at [271, 108] on input "text" at bounding box center [269, 102] width 72 height 14
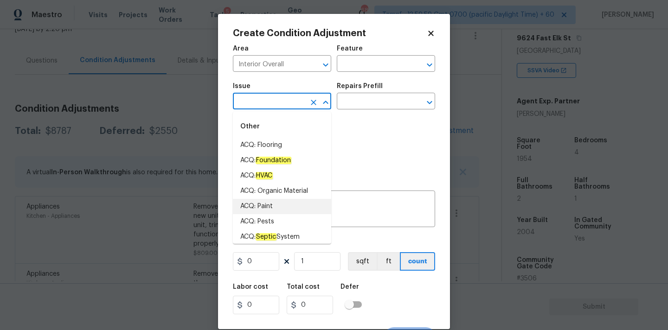
click at [274, 202] on li "ACQ: Paint" at bounding box center [282, 206] width 98 height 15
type input "ACQ: Paint"
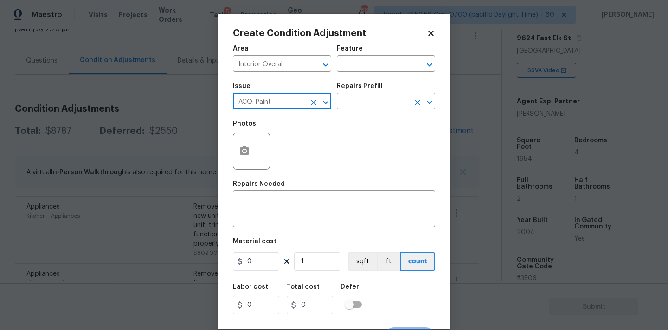
click at [386, 103] on input "text" at bounding box center [373, 102] width 72 height 14
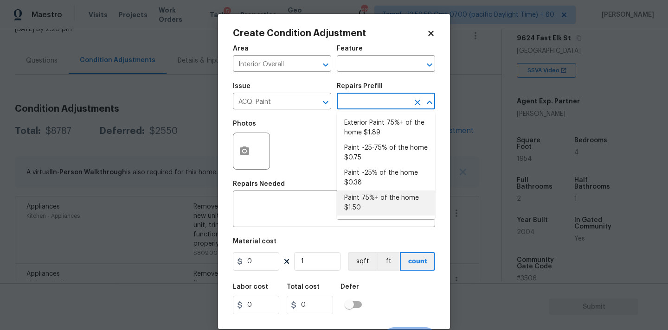
click at [370, 196] on li "Paint 75%+ of the home $1.50" at bounding box center [386, 203] width 98 height 25
type input "Acquisition"
type textarea "Acquisition Scope: 75%+ of the home will likely require interior paint"
type input "1.5"
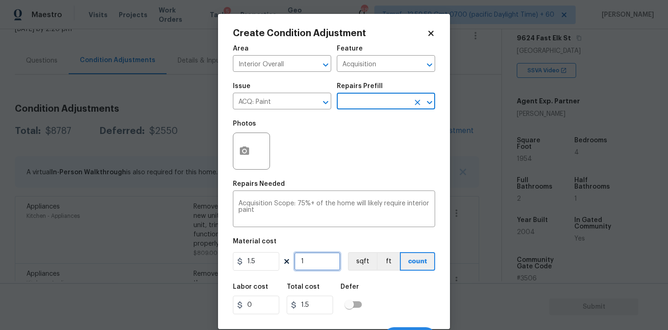
click at [318, 261] on input "1" at bounding box center [317, 261] width 46 height 19
type input "19"
type input "28.5"
type input "194"
type input "291"
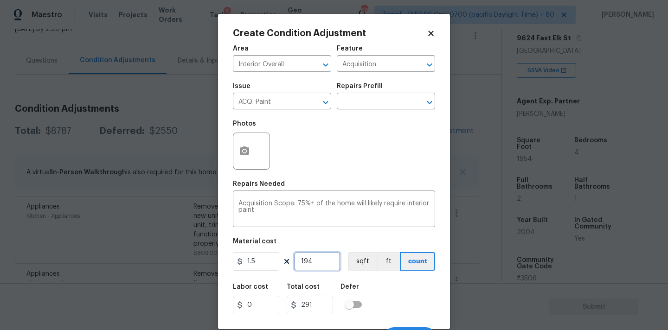
type input "19"
type input "28.5"
type input "195"
type input "292.5"
type input "1954"
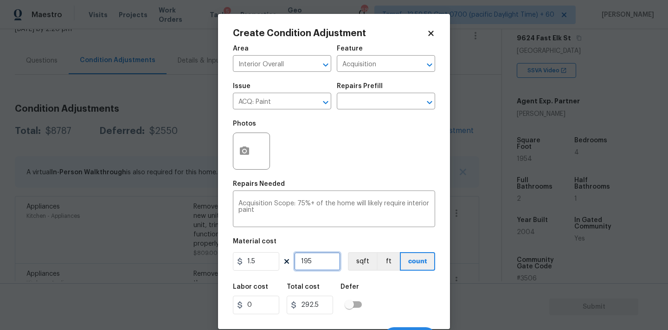
type input "2931"
type input "1954"
click at [236, 150] on button "button" at bounding box center [244, 151] width 22 height 36
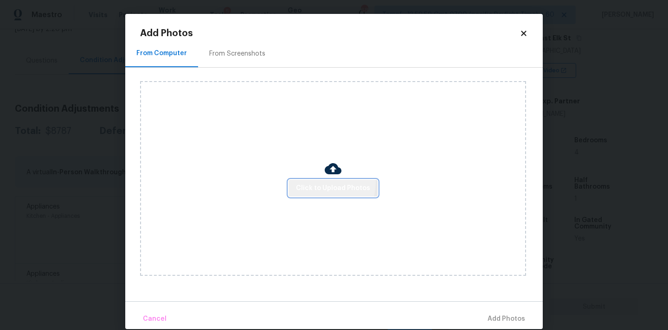
click at [315, 182] on button "Click to Upload Photos" at bounding box center [332, 188] width 89 height 17
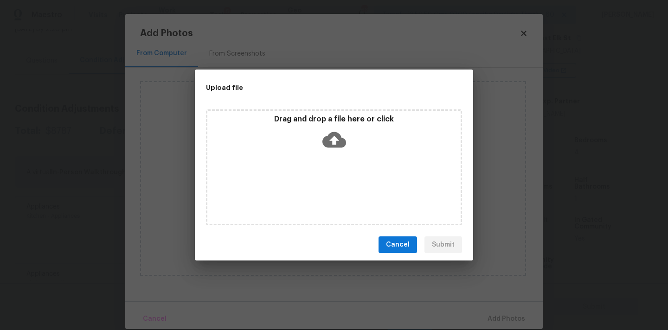
click at [332, 126] on div "Drag and drop a file here or click" at bounding box center [333, 135] width 253 height 40
